Goal: Check status: Check status

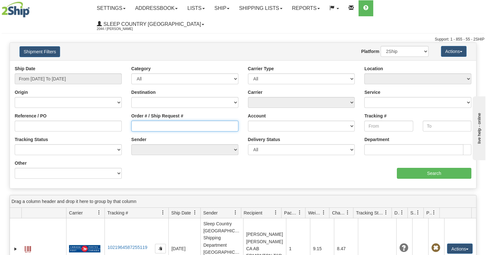
click at [138, 121] on input "Order # / Ship Request #" at bounding box center [184, 126] width 107 height 11
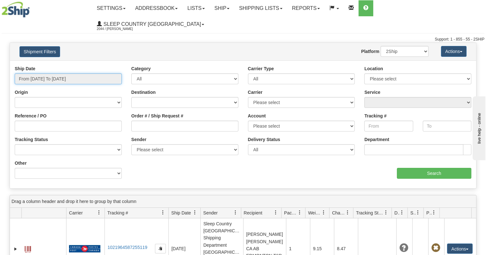
click at [66, 73] on input "From [DATE] To [DATE]" at bounding box center [68, 78] width 107 height 11
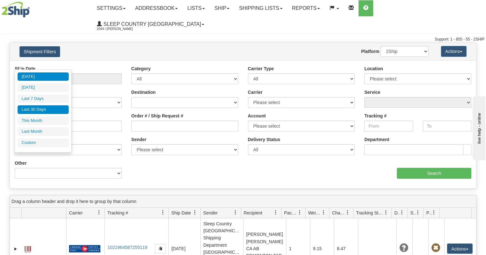
click at [47, 108] on li "Last 30 Days" at bounding box center [43, 109] width 51 height 9
type input "From [DATE] To [DATE]"
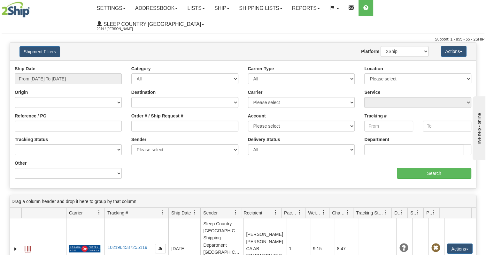
click at [164, 117] on div "Order # / Ship Request #" at bounding box center [185, 125] width 117 height 24
click at [167, 121] on input "Order # / Ship Request #" at bounding box center [184, 126] width 107 height 11
paste input "9000I074416"
type input "9000I074416"
